Goal: Navigation & Orientation: Find specific page/section

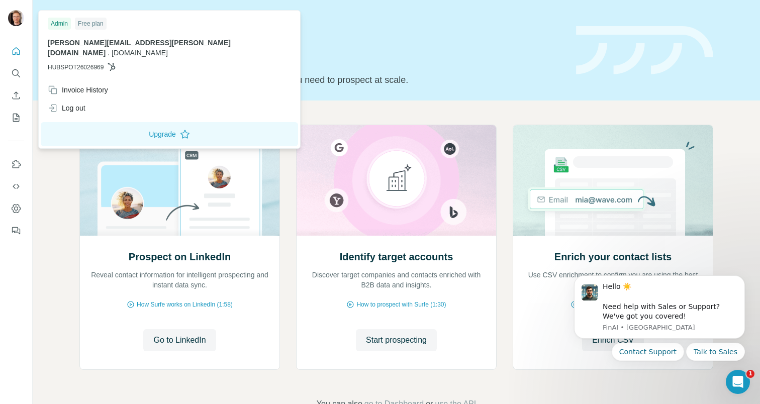
click at [20, 19] on img at bounding box center [16, 18] width 16 height 16
click at [90, 85] on div "Invoice History" at bounding box center [78, 90] width 60 height 10
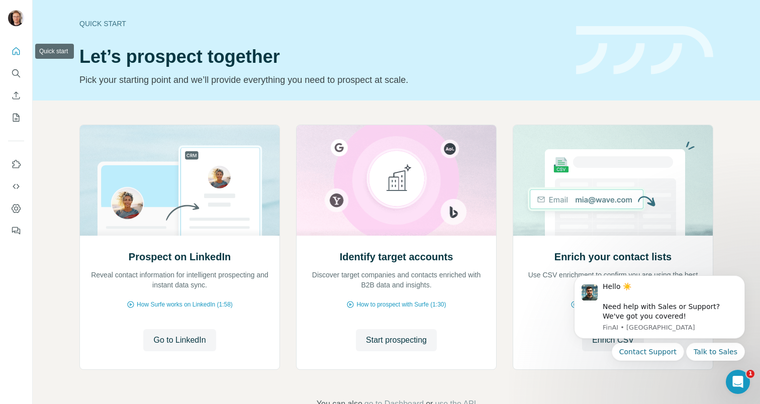
click at [13, 54] on icon "Quick start" at bounding box center [17, 51] width 8 height 8
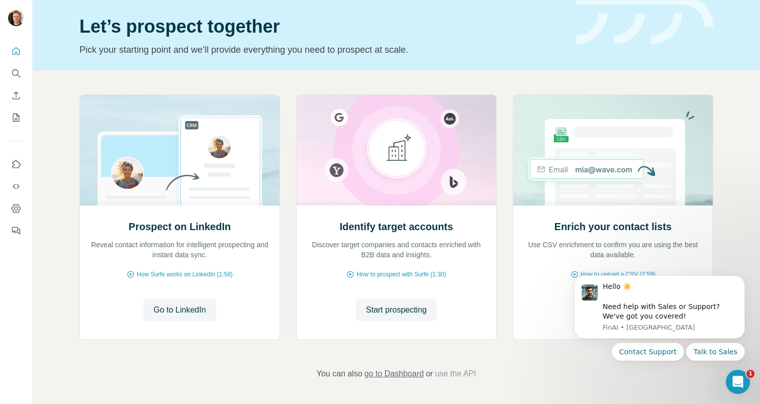
click at [380, 371] on span "go to Dashboard" at bounding box center [393, 374] width 59 height 12
